Goal: Find specific page/section: Find specific page/section

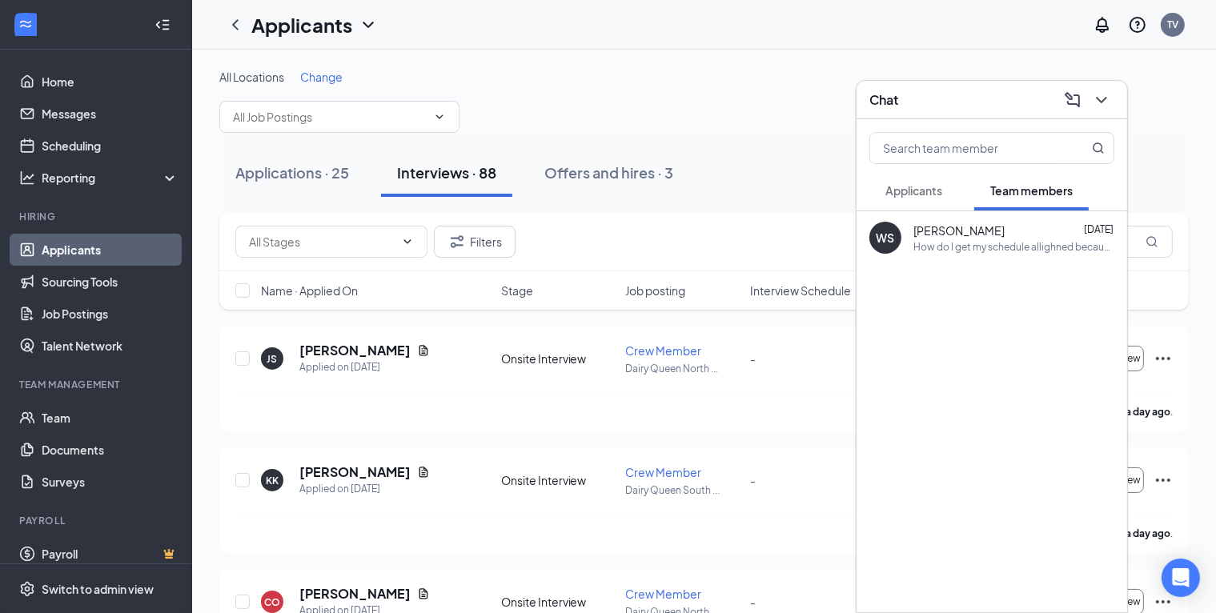
click at [1098, 105] on icon "ChevronDown" at bounding box center [1101, 99] width 19 height 19
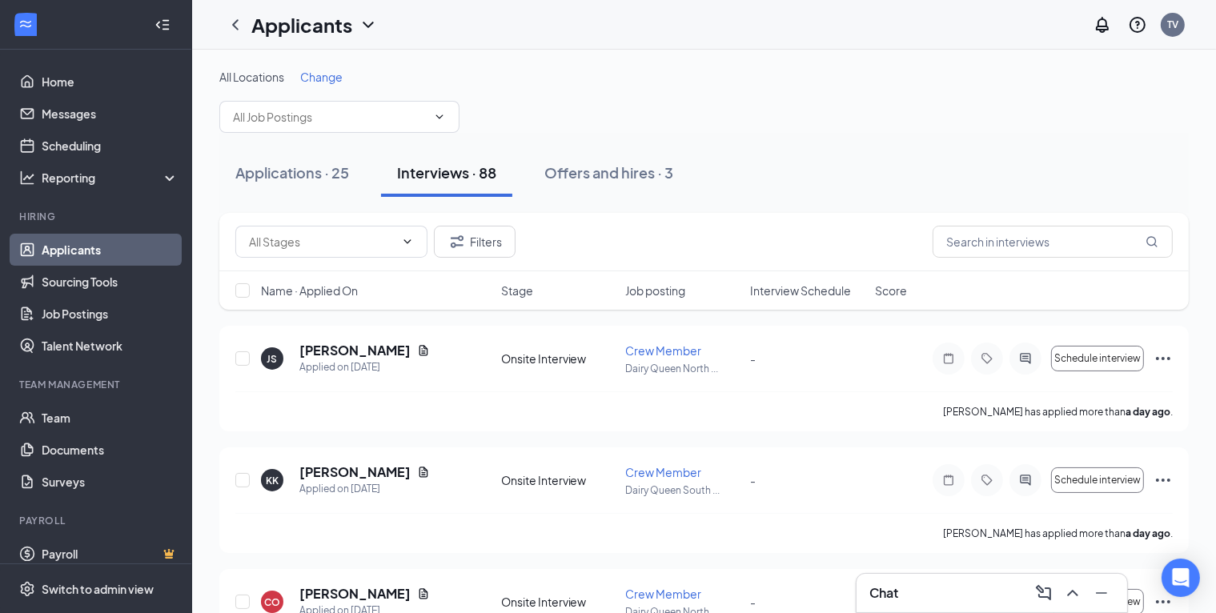
click at [1082, 591] on button at bounding box center [1073, 593] width 26 height 26
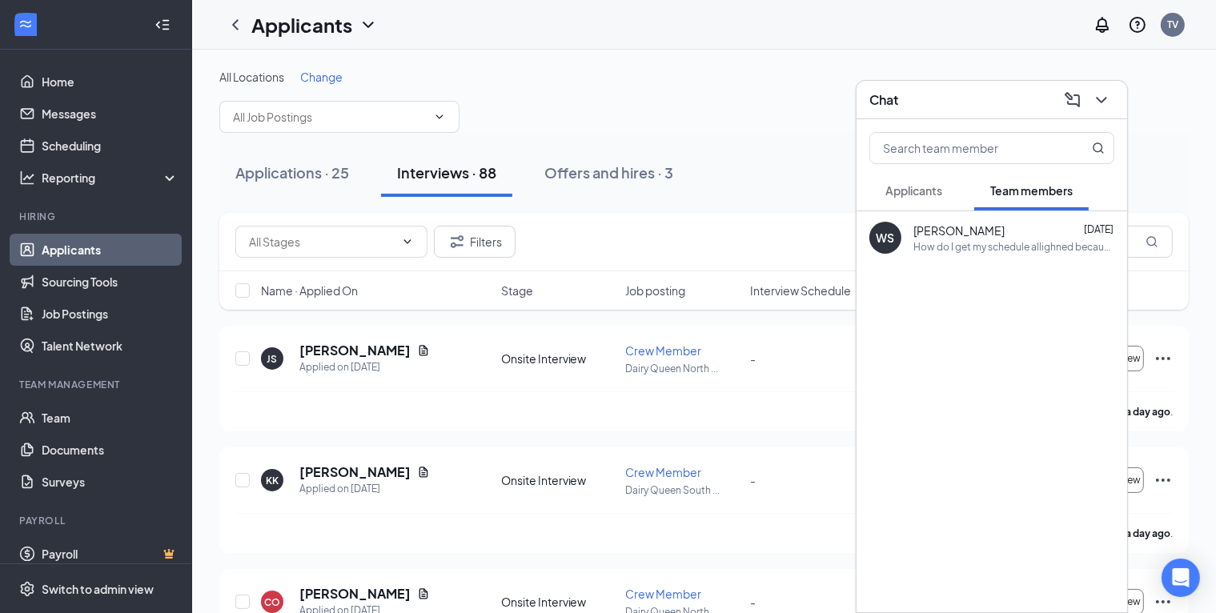
click at [914, 187] on span "Applicants" at bounding box center [913, 190] width 57 height 14
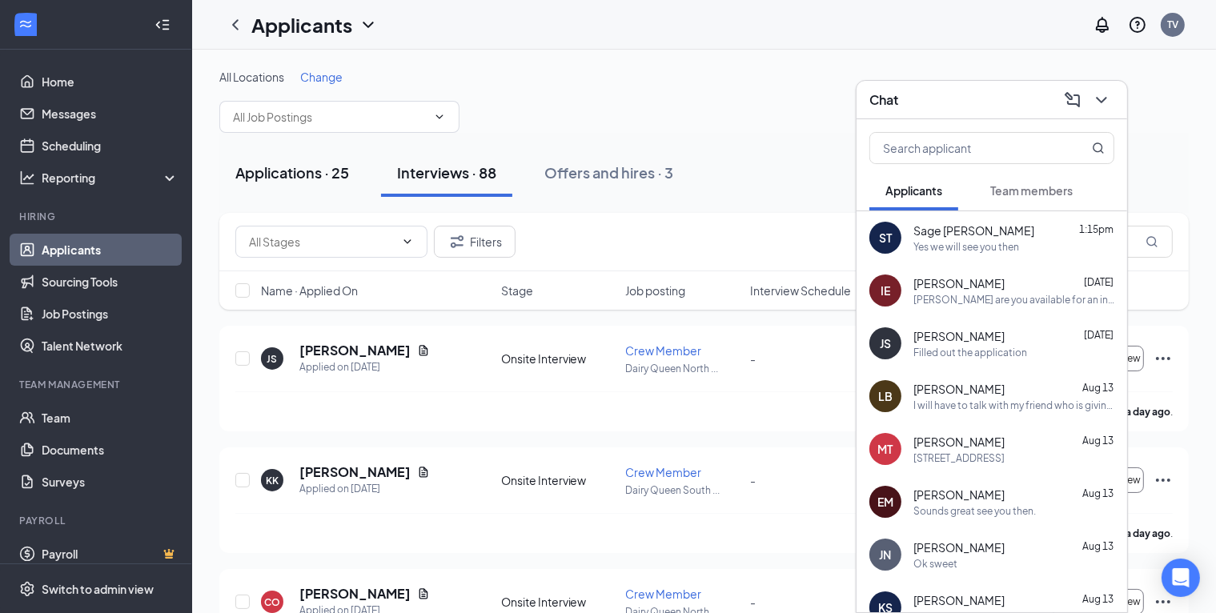
click at [318, 161] on button "Applications · 25" at bounding box center [292, 173] width 146 height 48
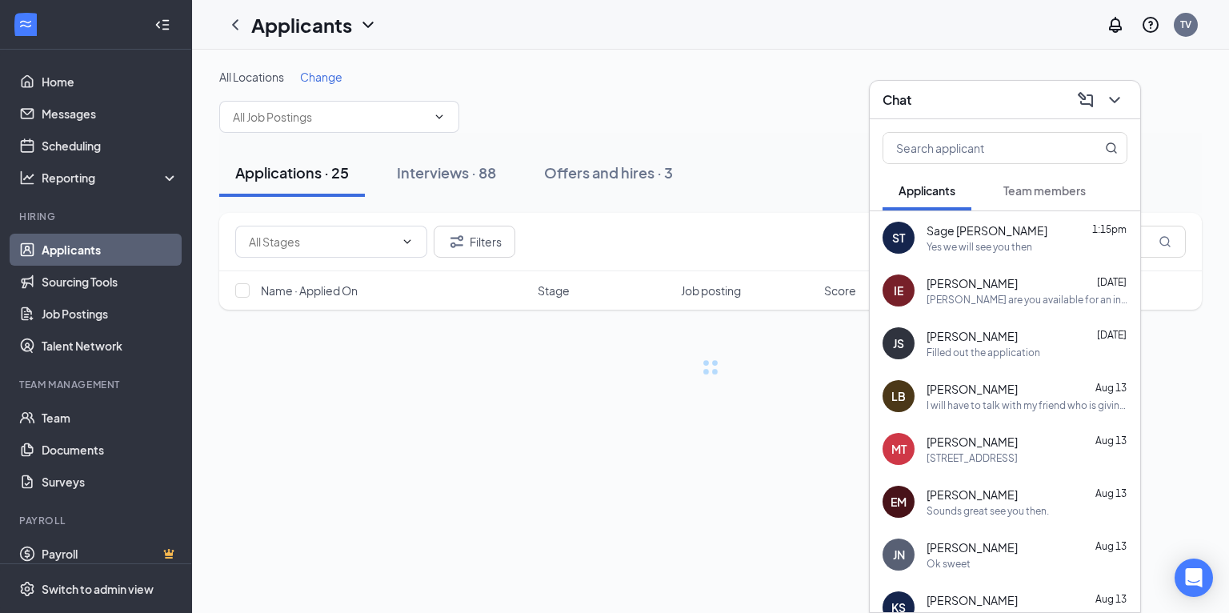
click at [323, 169] on div "Applications · 25" at bounding box center [292, 172] width 114 height 20
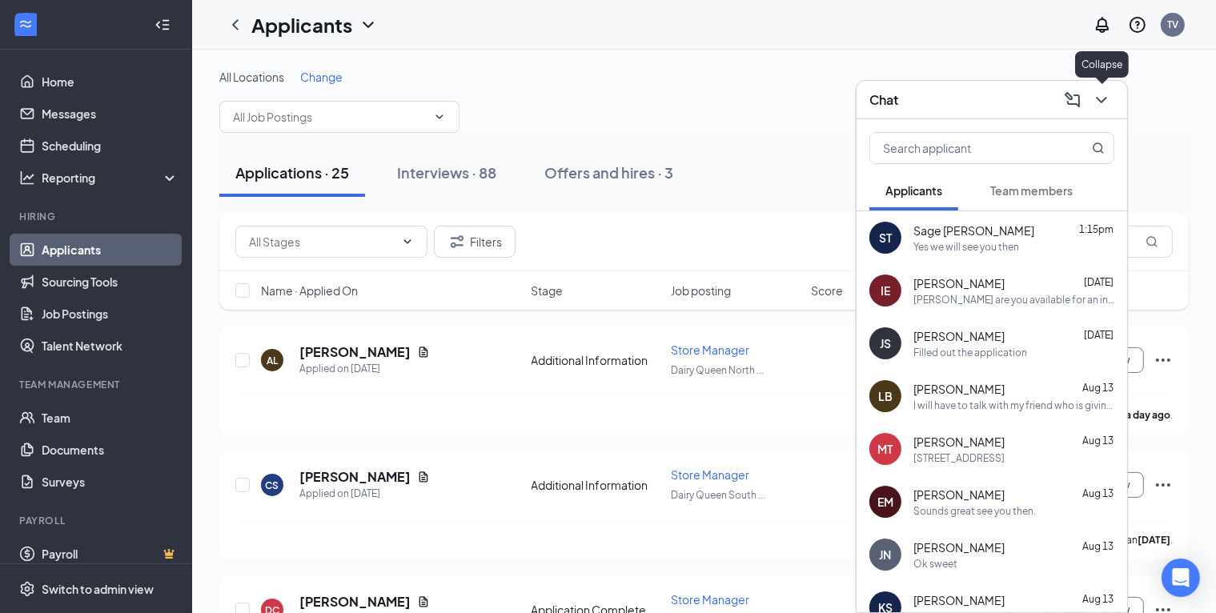
click at [1107, 100] on icon "ChevronDown" at bounding box center [1101, 99] width 19 height 19
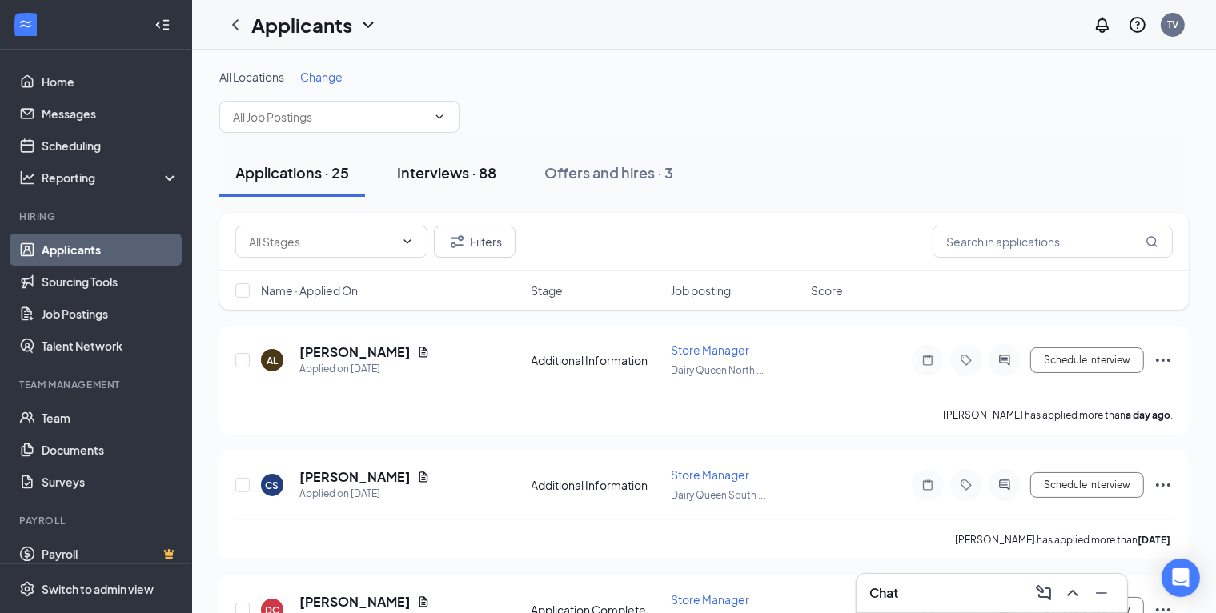
click at [443, 183] on button "Interviews · 88" at bounding box center [446, 173] width 131 height 48
